Goal: Task Accomplishment & Management: Complete application form

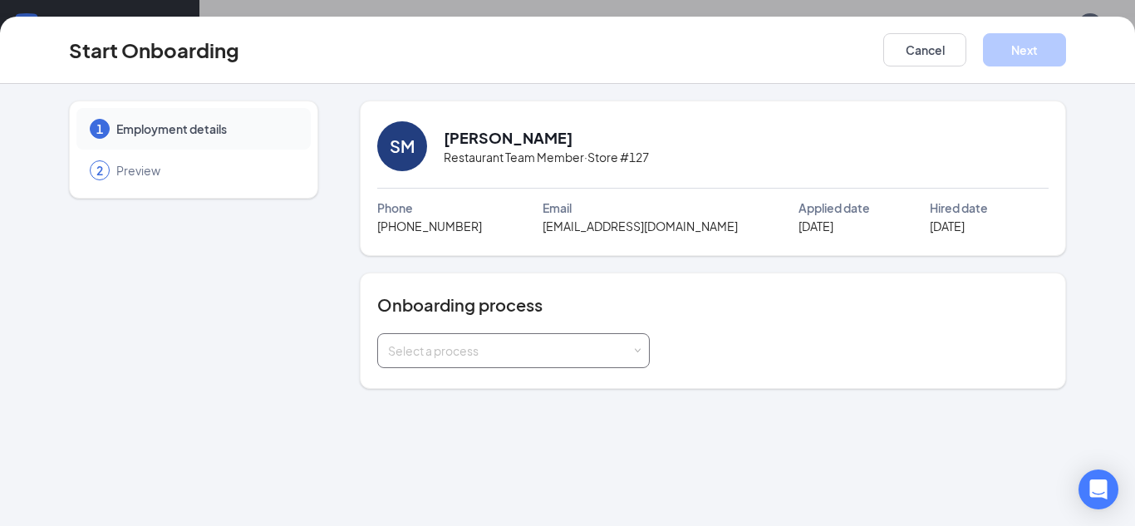
click at [637, 356] on div "Select a process" at bounding box center [513, 350] width 251 height 33
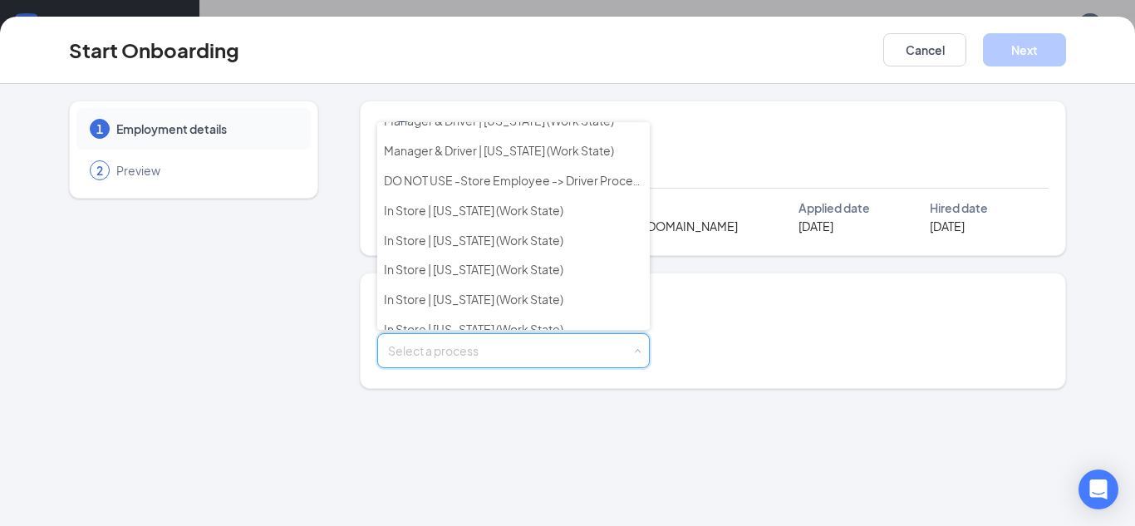
scroll to position [553, 0]
click at [498, 245] on span "In Store | [US_STATE] (Work State)" at bounding box center [473, 239] width 179 height 15
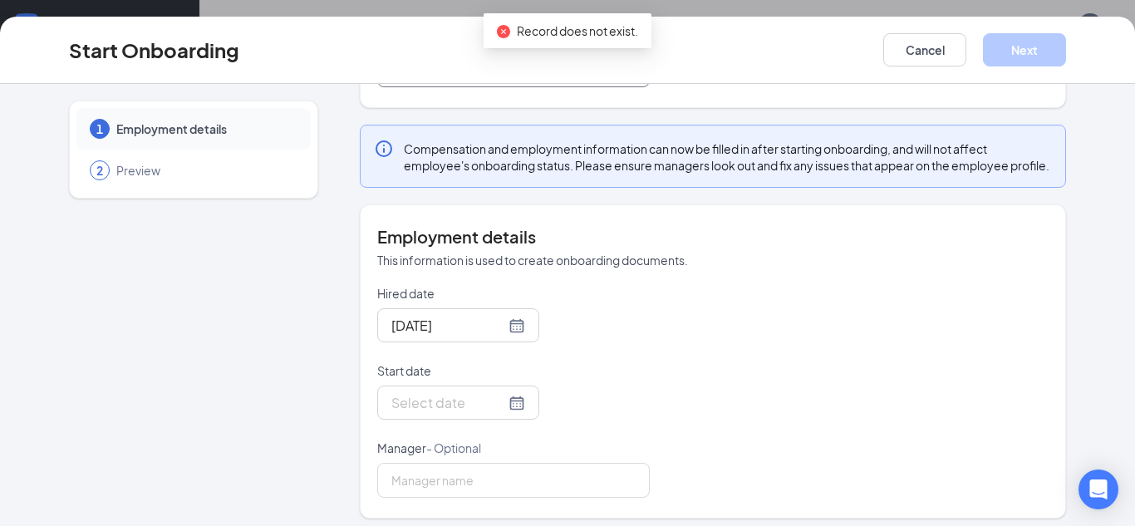
scroll to position [307, 0]
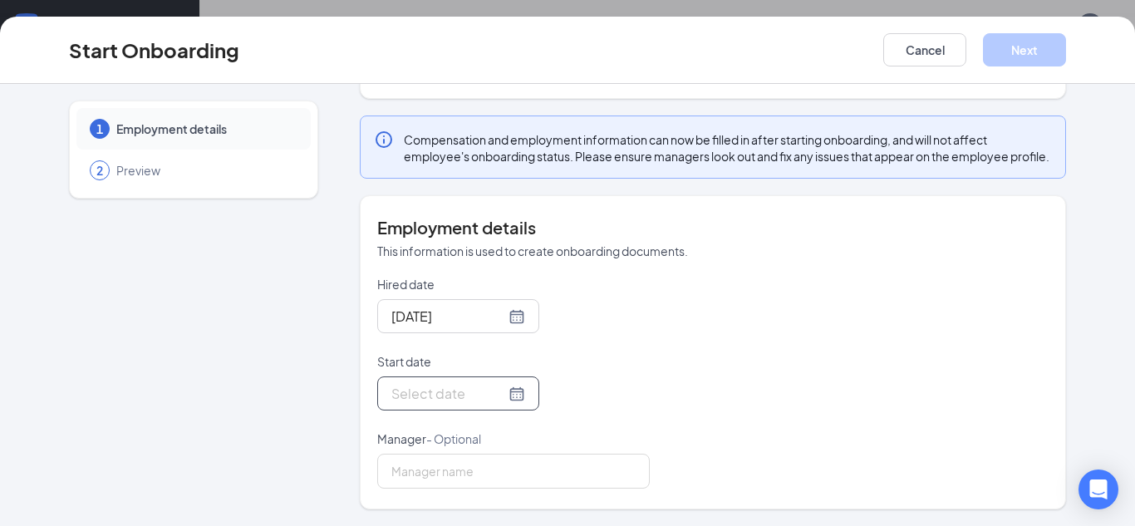
click at [518, 396] on div at bounding box center [458, 393] width 134 height 21
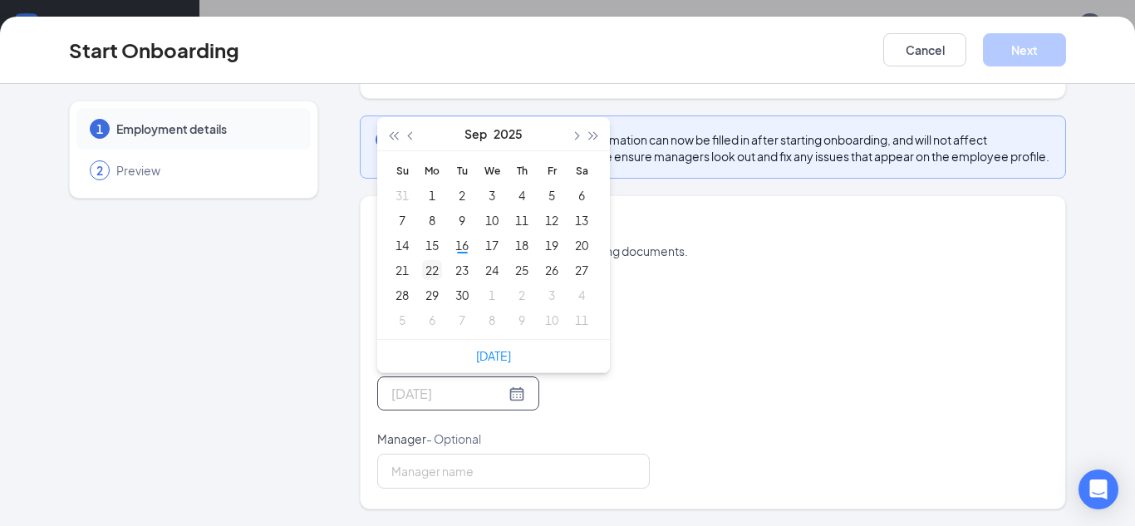
type input "[DATE]"
click at [429, 273] on div "22" at bounding box center [432, 270] width 20 height 20
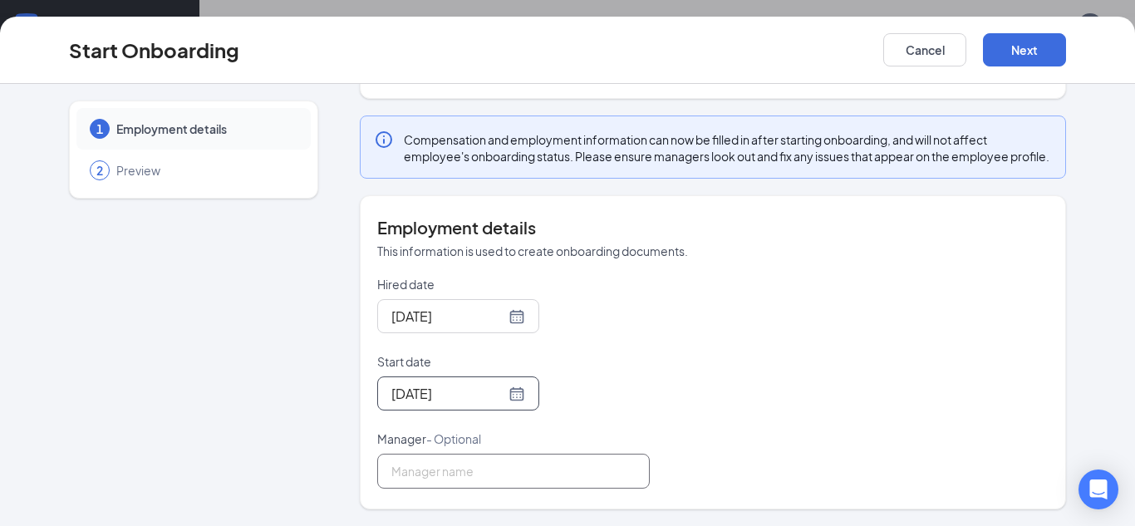
click at [440, 466] on input "Manager - Optional" at bounding box center [513, 471] width 273 height 35
type input "[PERSON_NAME]"
click at [1034, 44] on button "Next" at bounding box center [1024, 49] width 83 height 33
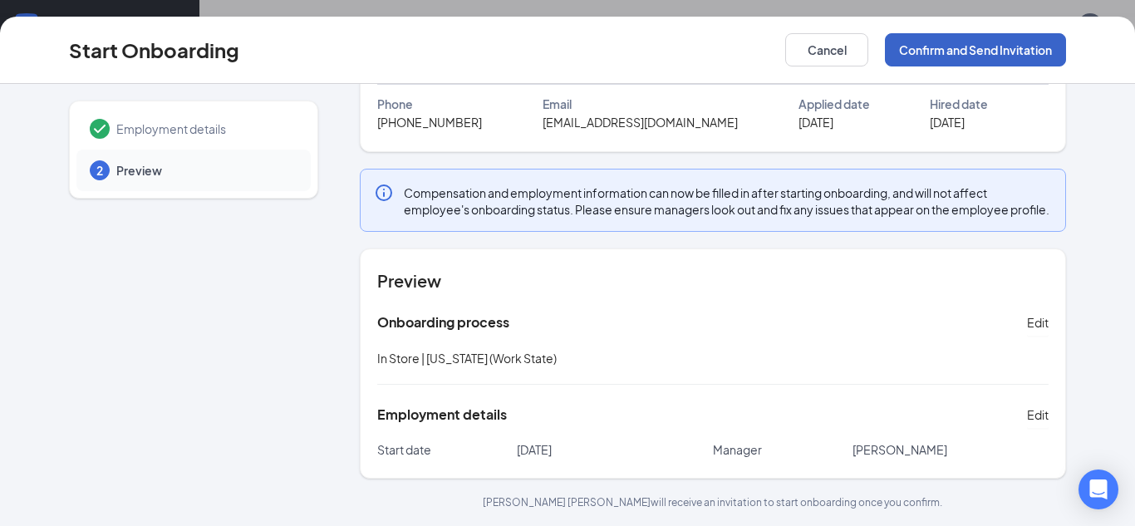
click at [973, 51] on button "Confirm and Send Invitation" at bounding box center [975, 49] width 181 height 33
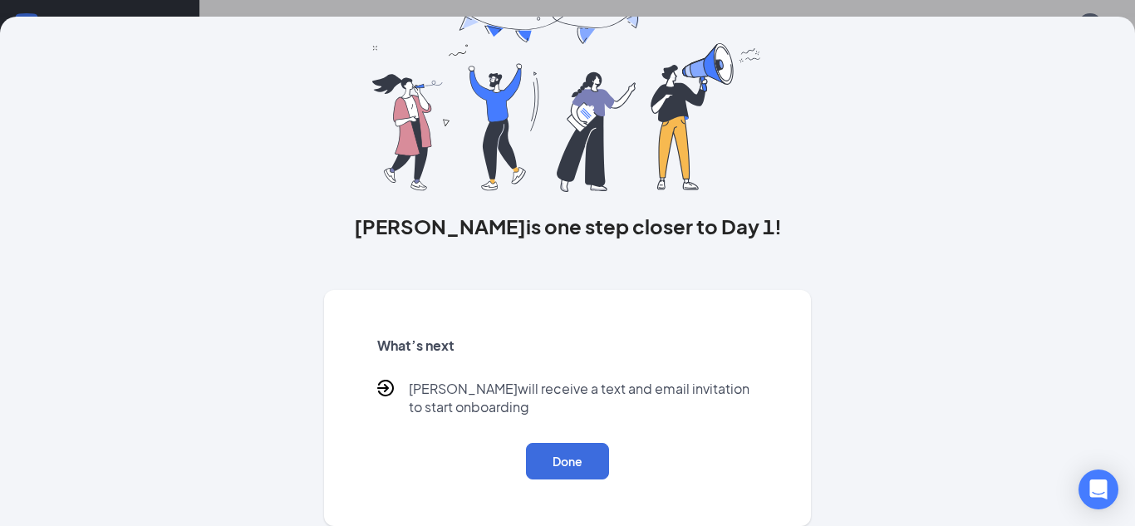
scroll to position [0, 0]
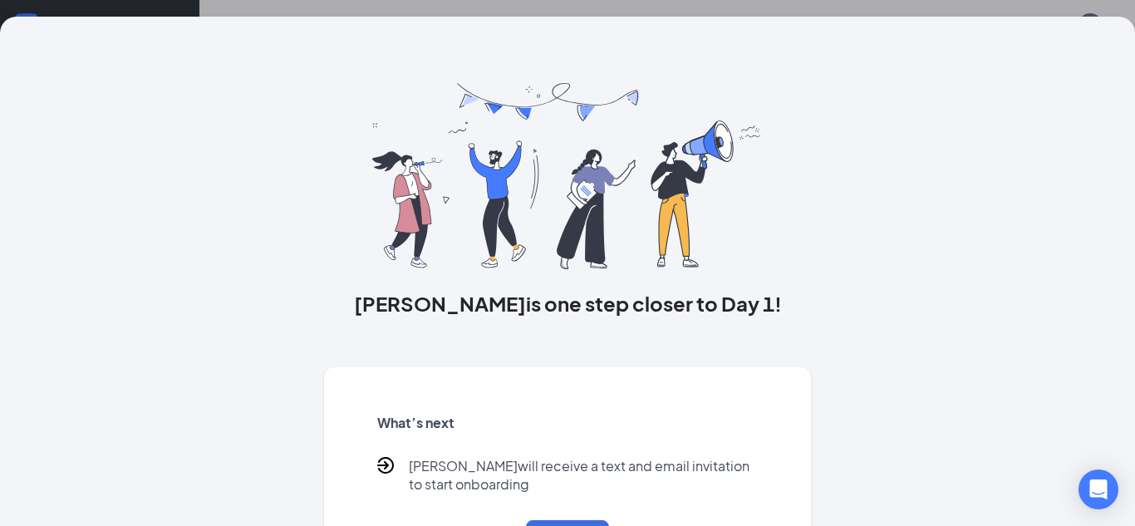
click at [1102, 37] on div "[PERSON_NAME] is one step closer to Day 1! What’s next [PERSON_NAME] will recei…" at bounding box center [567, 271] width 1135 height 509
click at [1114, 28] on div "[PERSON_NAME] is one step closer to Day 1! What’s next [PERSON_NAME] will recei…" at bounding box center [567, 271] width 1135 height 509
